Goal: Navigation & Orientation: Understand site structure

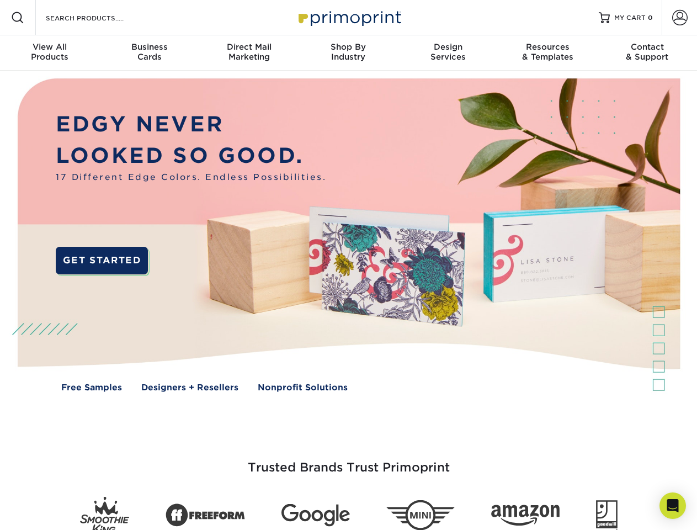
click at [348, 265] on img at bounding box center [348, 243] width 690 height 345
click at [18, 18] on span at bounding box center [17, 17] width 13 height 13
click at [680, 18] on span at bounding box center [680, 17] width 15 height 15
click at [50, 53] on div "View All Products" at bounding box center [49, 52] width 99 height 20
click at [149, 53] on div "Business Cards" at bounding box center [148, 52] width 99 height 20
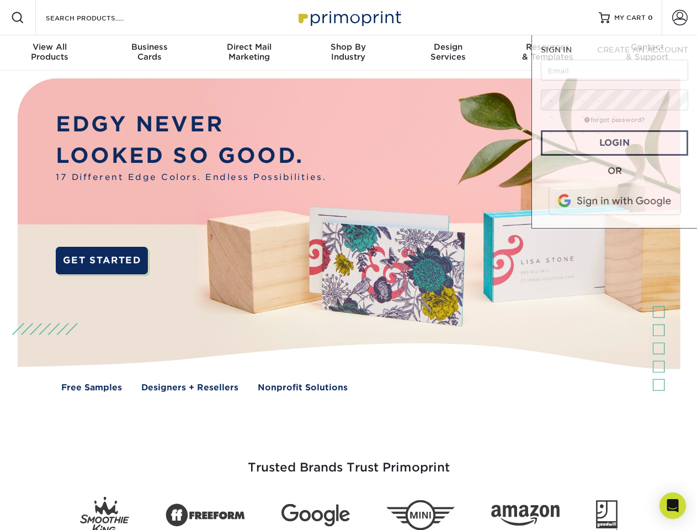
click at [249, 53] on div "Direct Mail Marketing" at bounding box center [248, 52] width 99 height 20
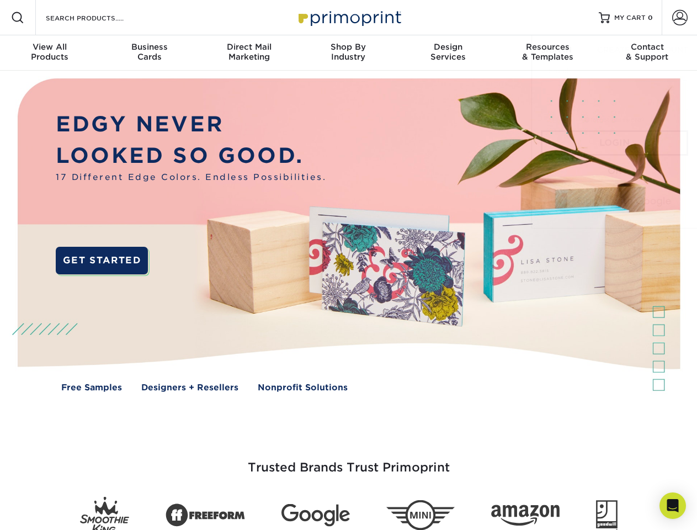
click at [348, 53] on div "Shop By Industry" at bounding box center [348, 52] width 99 height 20
click at [448, 53] on div "Design Services" at bounding box center [448, 52] width 99 height 20
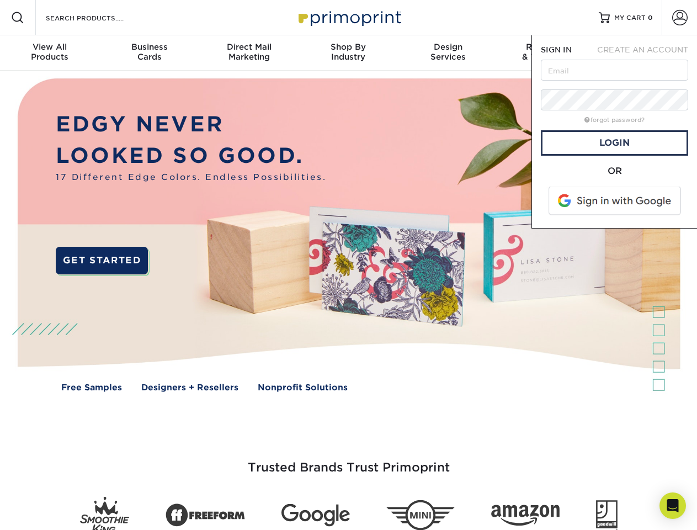
click at [548, 53] on span "SIGN IN" at bounding box center [556, 49] width 31 height 9
click at [648, 53] on span "CREATE AN ACCOUNT" at bounding box center [642, 49] width 91 height 9
